Goal: Find contact information: Find contact information

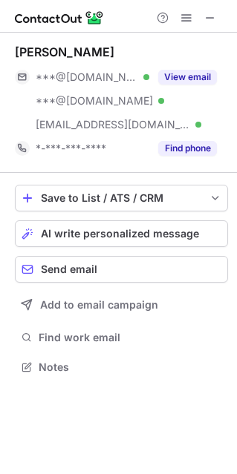
scroll to position [356, 237]
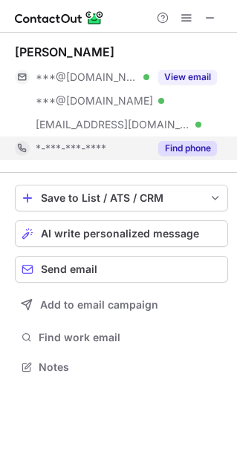
click at [178, 148] on button "Find phone" at bounding box center [187, 148] width 59 height 15
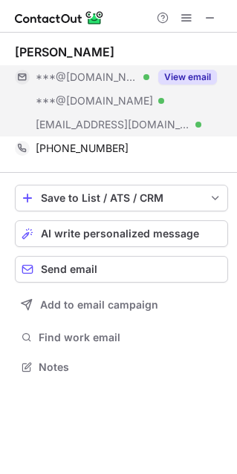
click at [177, 77] on button "View email" at bounding box center [187, 77] width 59 height 15
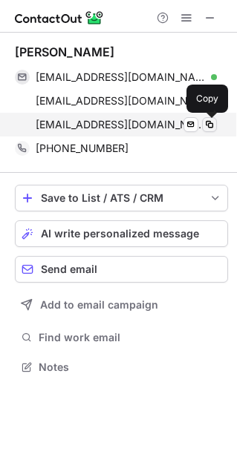
click at [209, 123] on span at bounding box center [209, 125] width 12 height 12
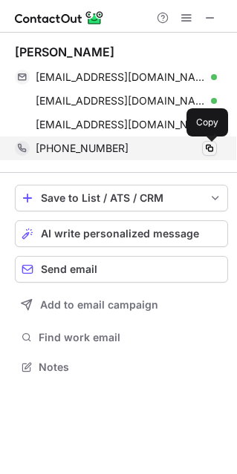
click at [209, 148] on span at bounding box center [209, 149] width 12 height 12
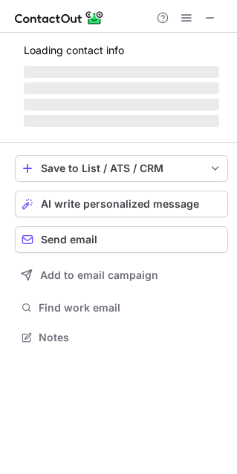
scroll to position [7, 7]
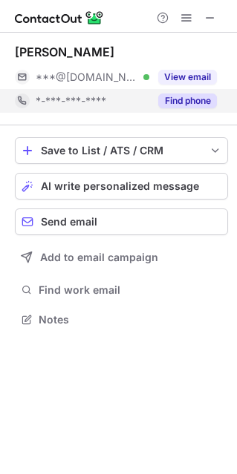
click at [181, 99] on button "Find phone" at bounding box center [187, 101] width 59 height 15
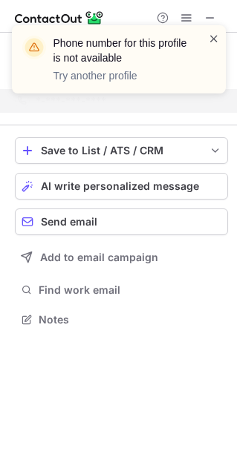
click at [217, 34] on span at bounding box center [214, 38] width 12 height 15
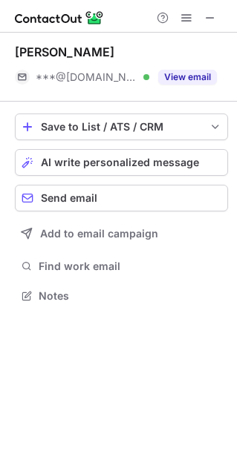
scroll to position [285, 237]
click at [209, 18] on span at bounding box center [210, 18] width 12 height 12
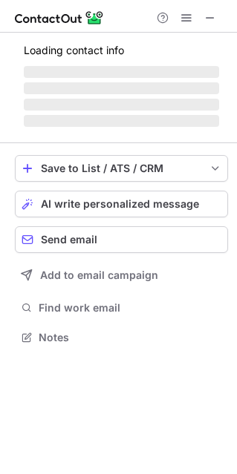
scroll to position [7, 7]
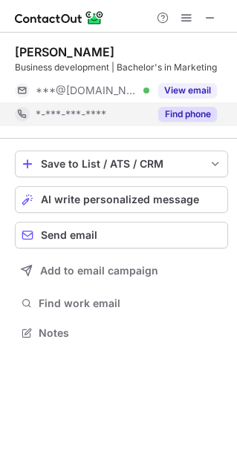
click at [195, 110] on button "Find phone" at bounding box center [187, 114] width 59 height 15
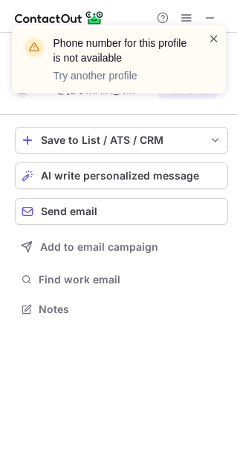
scroll to position [298, 237]
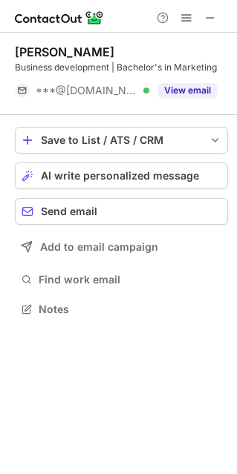
drag, startPoint x: 215, startPoint y: 11, endPoint x: 120, endPoint y: 13, distance: 94.3
click at [214, 12] on span at bounding box center [210, 18] width 12 height 12
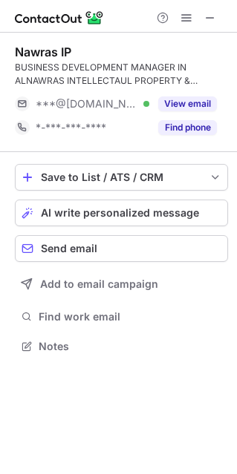
scroll to position [335, 237]
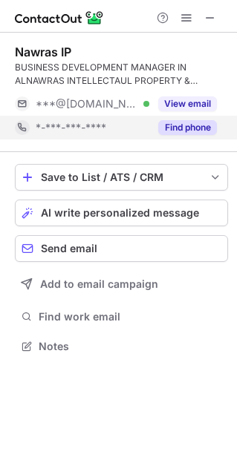
click at [200, 125] on button "Find phone" at bounding box center [187, 127] width 59 height 15
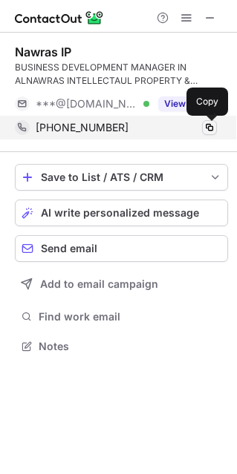
click at [211, 128] on span at bounding box center [209, 128] width 12 height 12
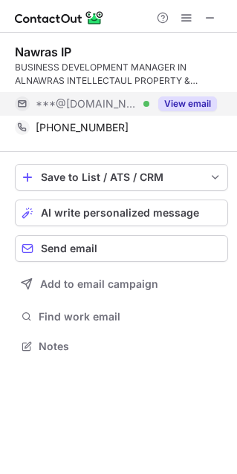
click at [201, 101] on button "View email" at bounding box center [187, 103] width 59 height 15
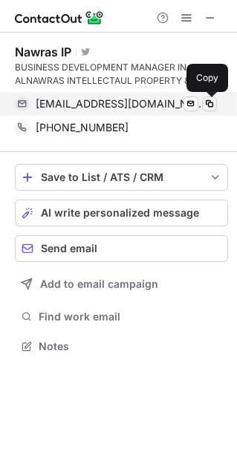
click at [213, 105] on span at bounding box center [209, 104] width 12 height 12
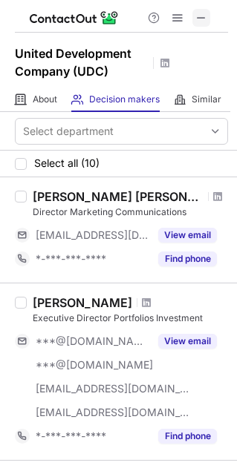
click at [199, 16] on span at bounding box center [201, 18] width 12 height 12
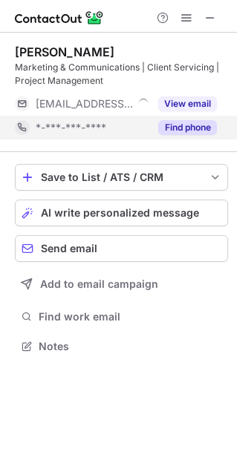
click at [189, 124] on button "Find phone" at bounding box center [187, 127] width 59 height 15
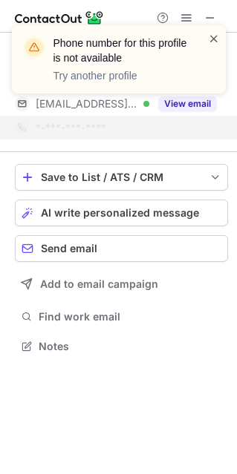
click at [214, 39] on span at bounding box center [214, 38] width 12 height 15
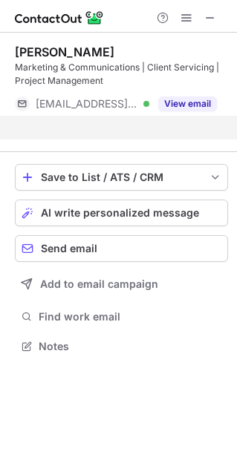
scroll to position [312, 237]
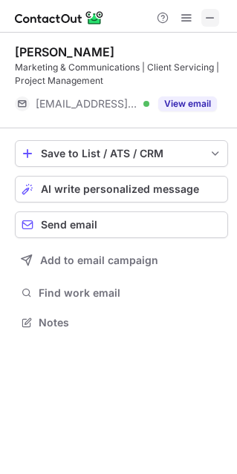
click at [206, 16] on span at bounding box center [210, 18] width 12 height 12
